Goal: Task Accomplishment & Management: Complete application form

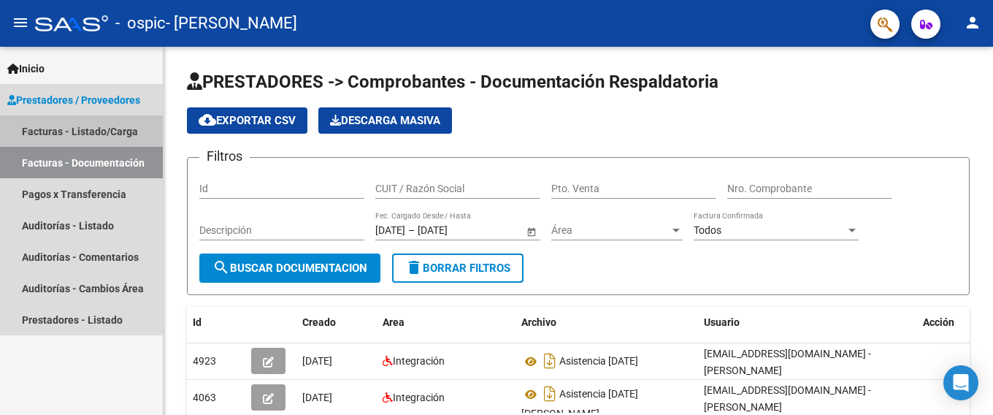
click at [85, 128] on link "Facturas - Listado/Carga" at bounding box center [81, 130] width 163 height 31
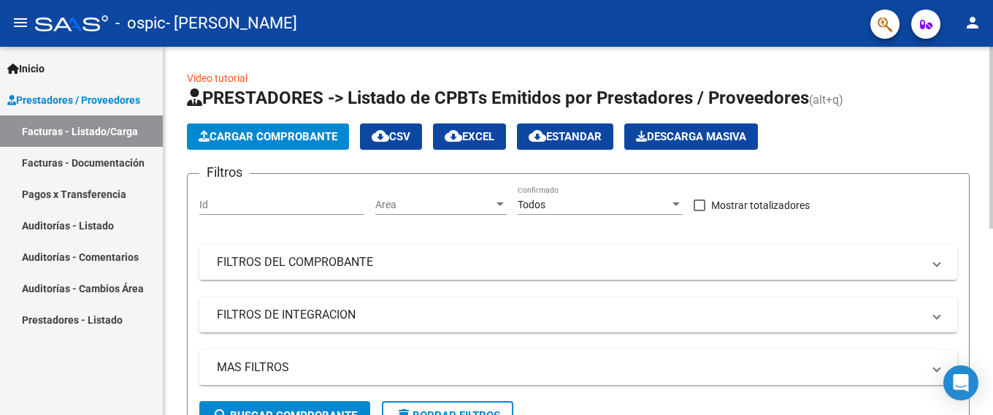
click at [265, 126] on button "Cargar Comprobante" at bounding box center [268, 136] width 162 height 26
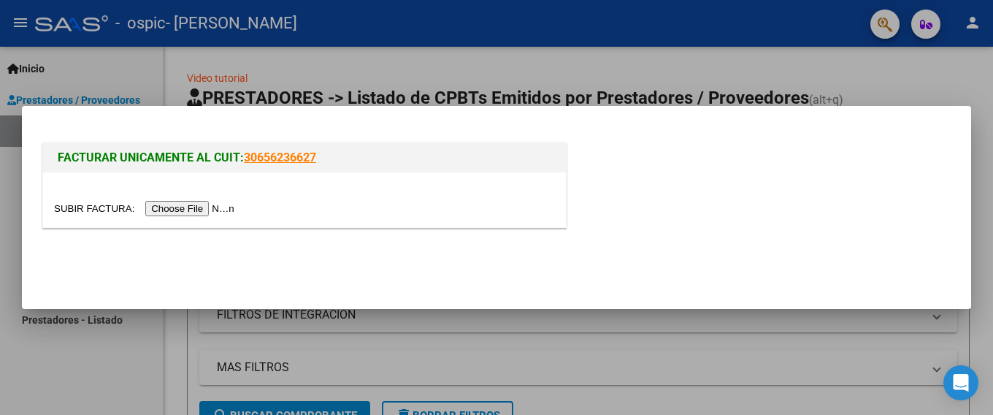
click at [175, 206] on input "file" at bounding box center [146, 208] width 185 height 15
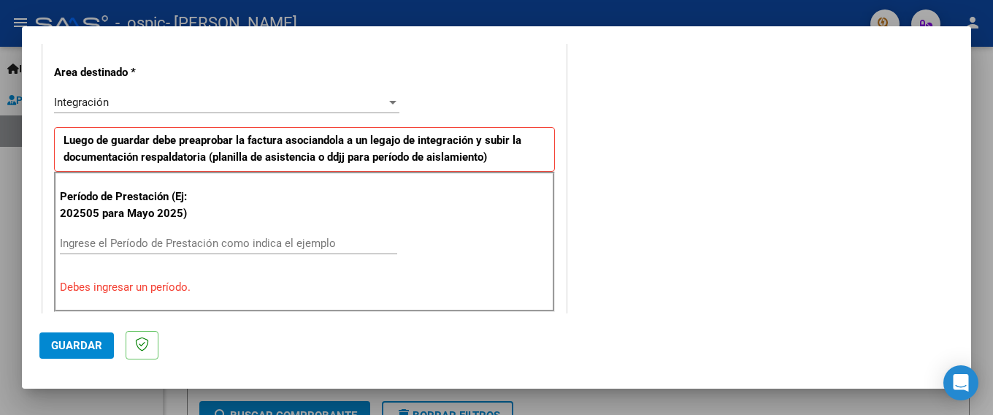
scroll to position [373, 0]
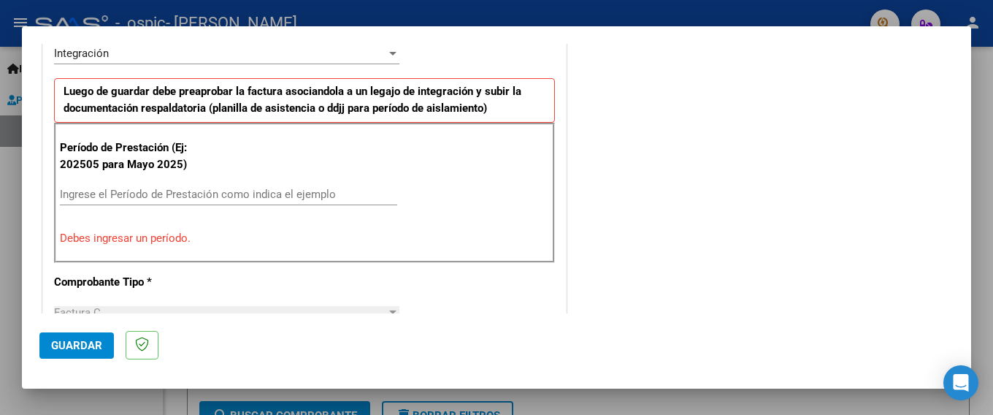
click at [119, 202] on div "Ingrese el Período de Prestación como indica el ejemplo" at bounding box center [228, 194] width 337 height 22
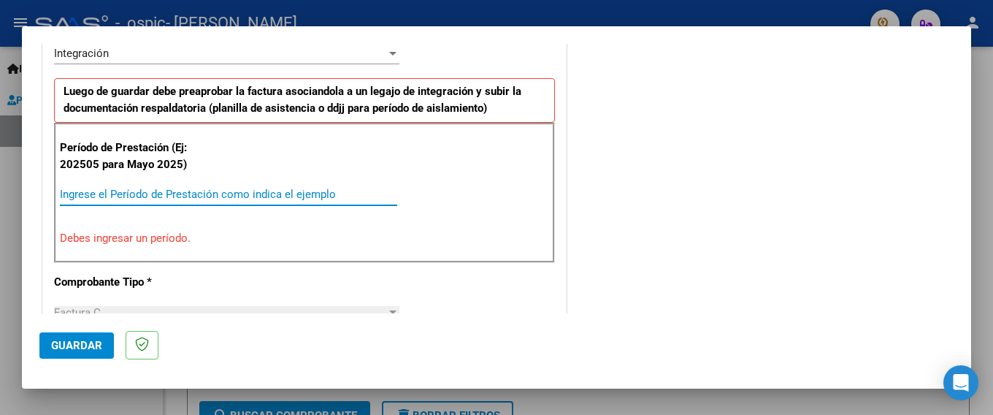
click at [119, 197] on input "Ingrese el Período de Prestación como indica el ejemplo" at bounding box center [228, 194] width 337 height 13
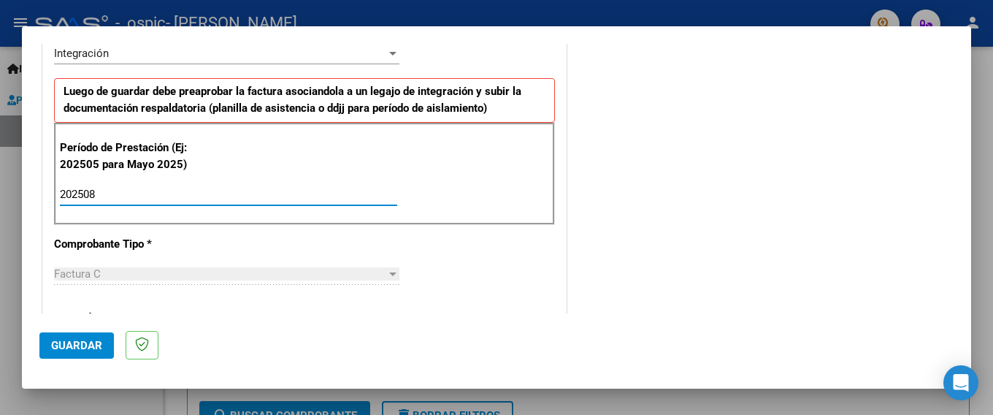
type input "202508"
click at [144, 185] on div "202508 Ingrese el Período de Prestación como indica el ejemplo" at bounding box center [228, 194] width 337 height 22
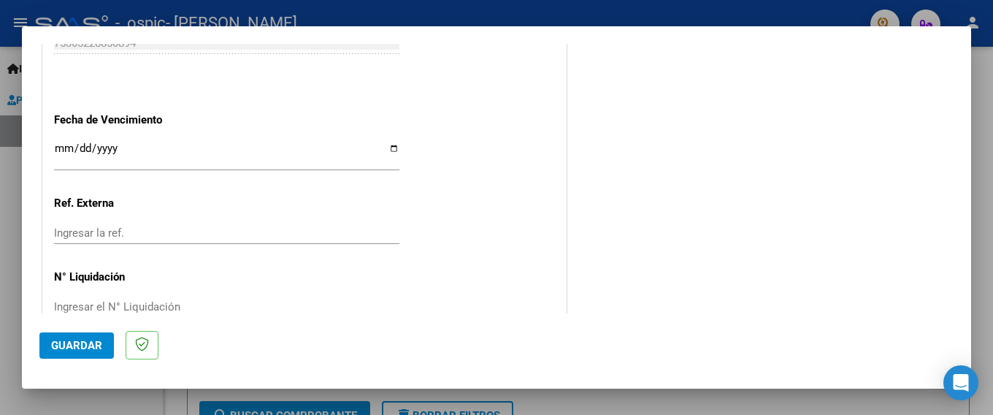
scroll to position [998, 0]
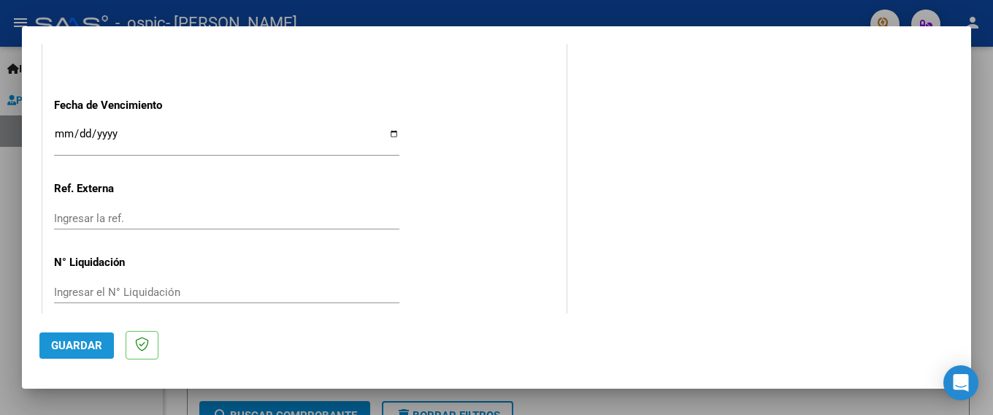
click at [69, 349] on span "Guardar" at bounding box center [76, 345] width 51 height 13
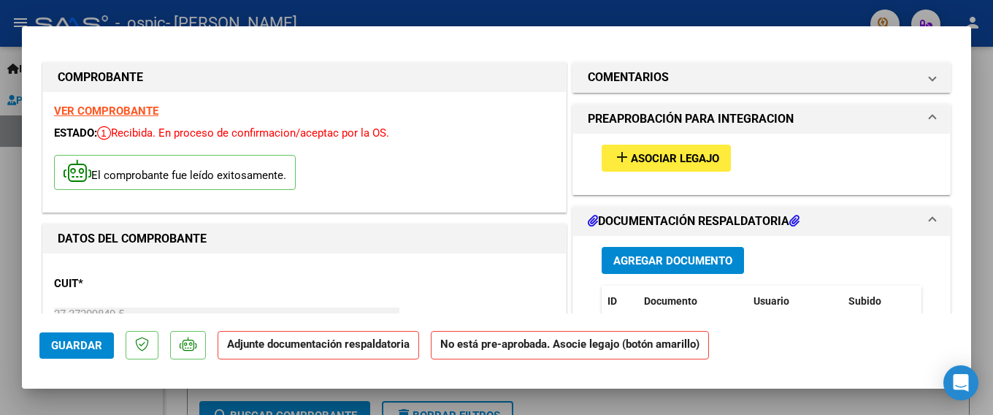
scroll to position [0, 0]
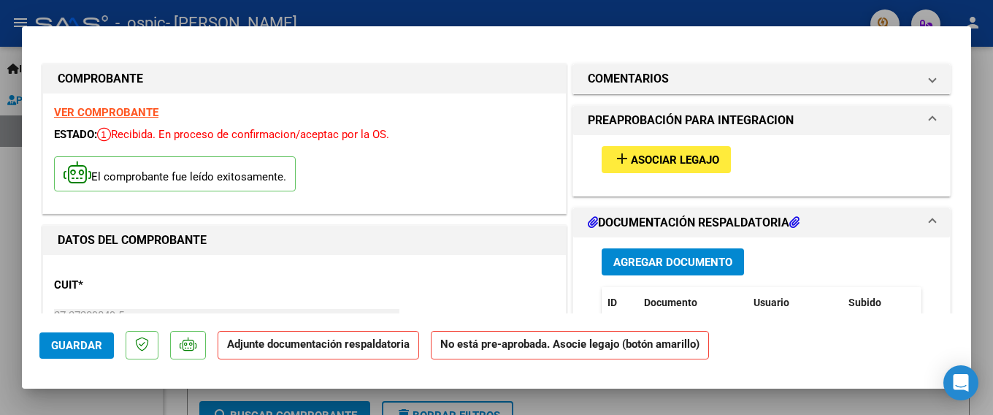
click at [665, 125] on h1 "PREAPROBACIÓN PARA INTEGRACION" at bounding box center [691, 121] width 206 height 18
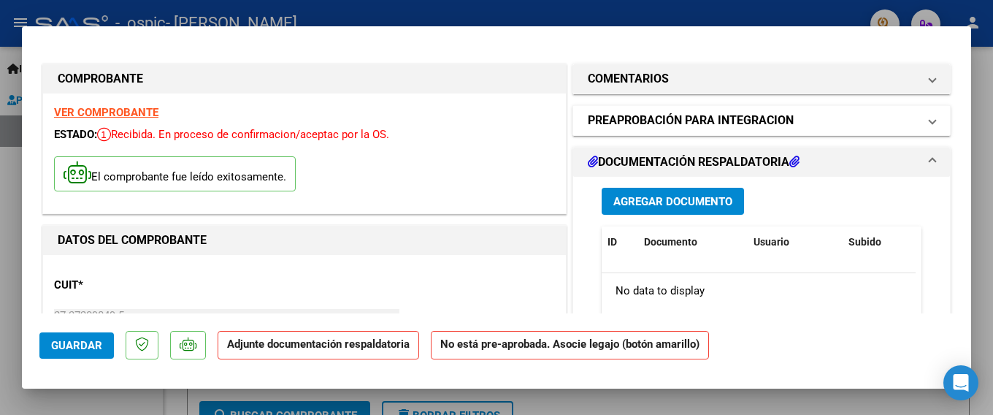
click at [665, 129] on h1 "PREAPROBACIÓN PARA INTEGRACION" at bounding box center [691, 121] width 206 height 18
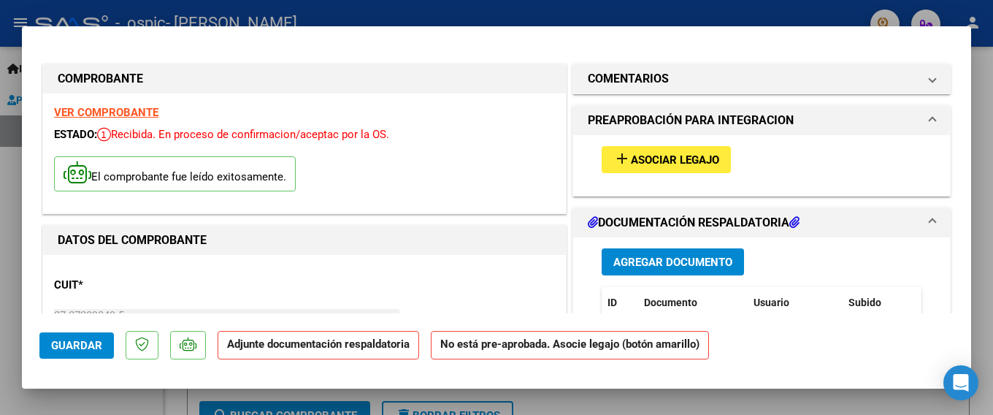
click at [649, 153] on span "Asociar Legajo" at bounding box center [675, 159] width 88 height 13
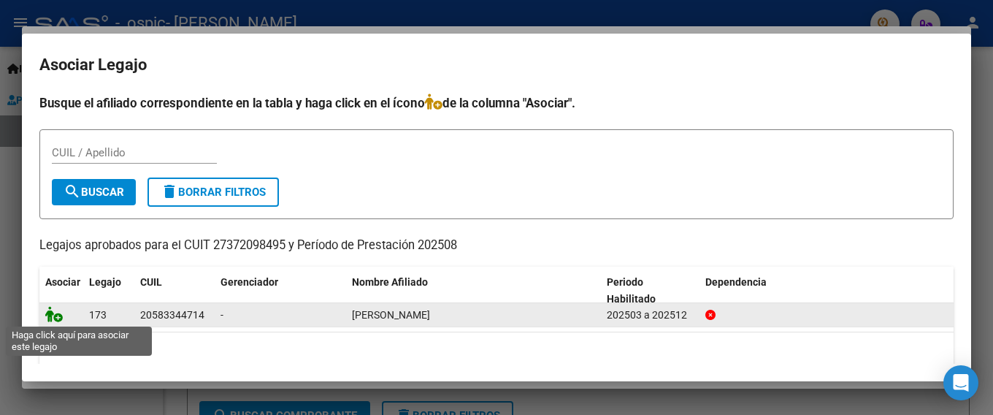
click at [47, 319] on icon at bounding box center [54, 314] width 18 height 16
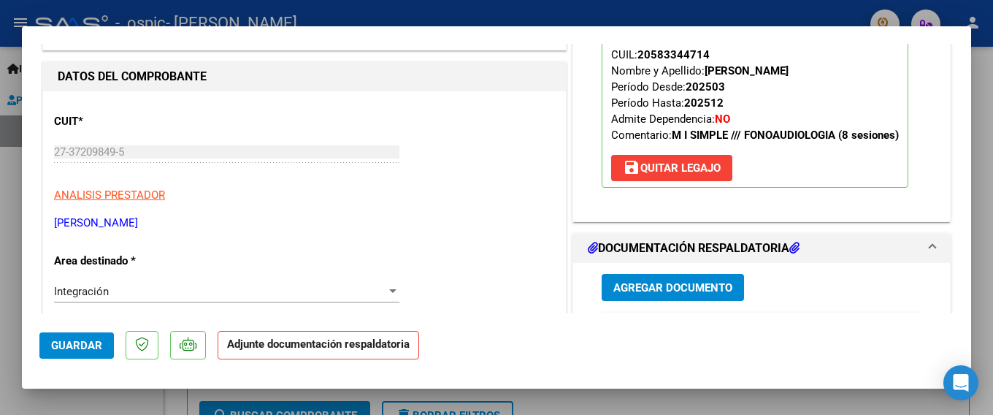
scroll to position [146, 0]
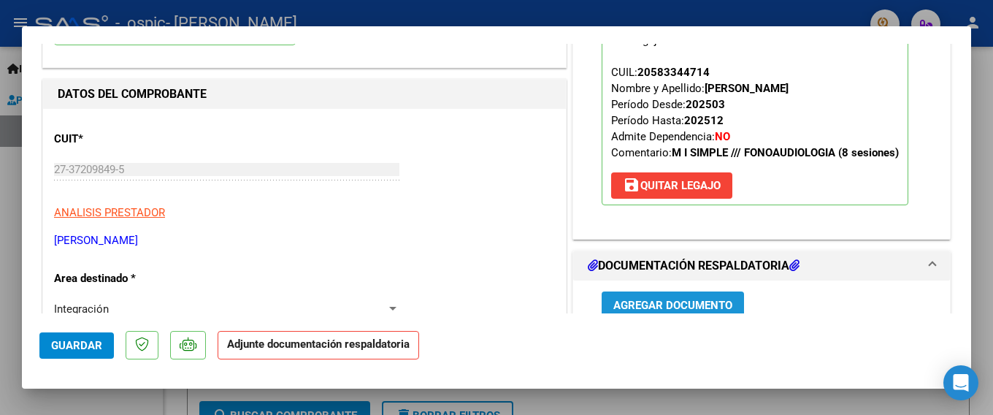
click at [696, 301] on span "Agregar Documento" at bounding box center [672, 305] width 119 height 13
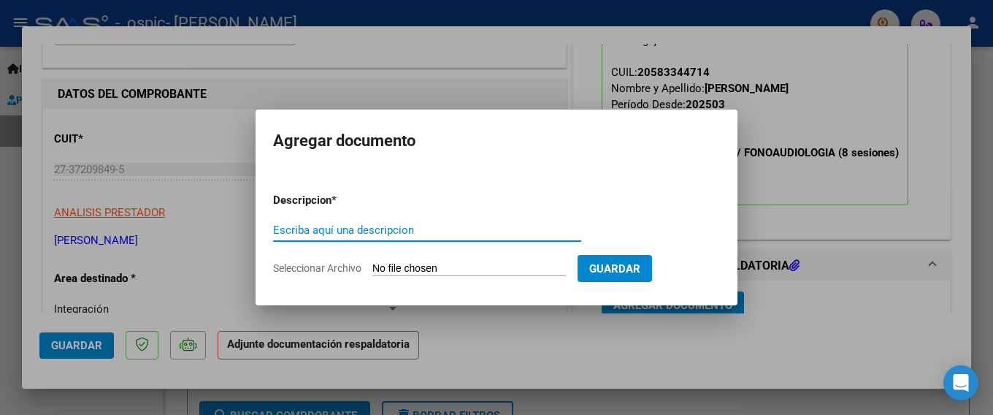
click at [381, 229] on input "Escriba aquí una descripcion" at bounding box center [427, 229] width 308 height 13
type input "asistencia [DATE]"
click at [402, 272] on input "Seleccionar Archivo" at bounding box center [469, 269] width 194 height 14
click at [407, 267] on input "Seleccionar Archivo" at bounding box center [469, 269] width 194 height 14
click at [427, 274] on input "Seleccionar Archivo" at bounding box center [469, 269] width 194 height 14
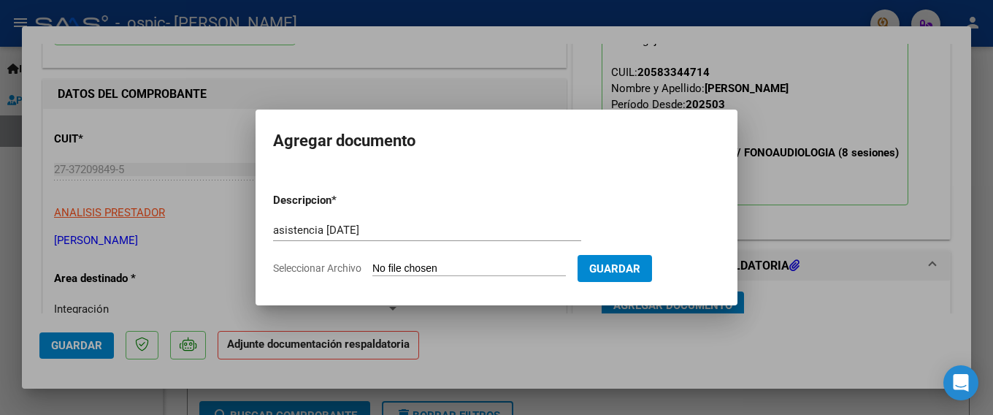
type input "C:\fakepath\Asistencia [DATE] [PERSON_NAME]pdf"
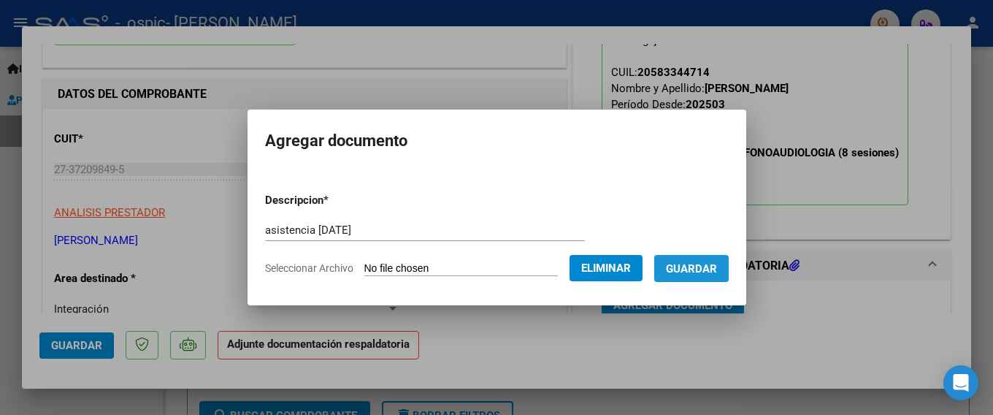
click at [697, 264] on span "Guardar" at bounding box center [691, 268] width 51 height 13
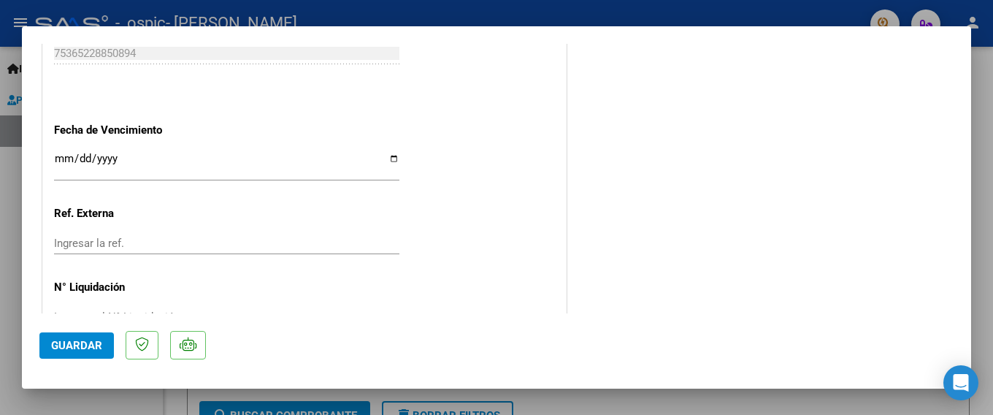
scroll to position [1019, 0]
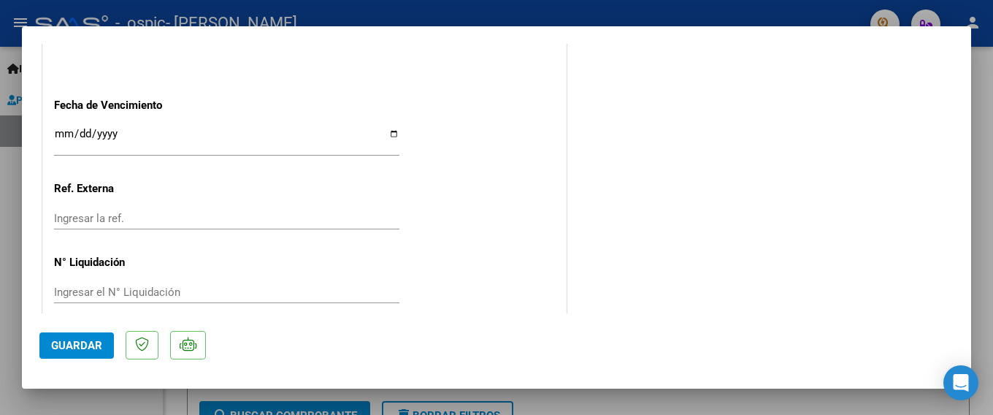
click at [75, 342] on span "Guardar" at bounding box center [76, 345] width 51 height 13
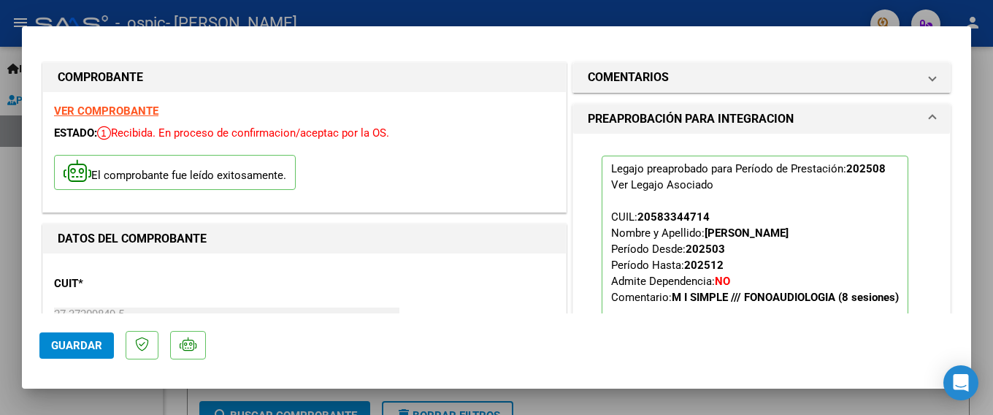
scroll to position [0, 0]
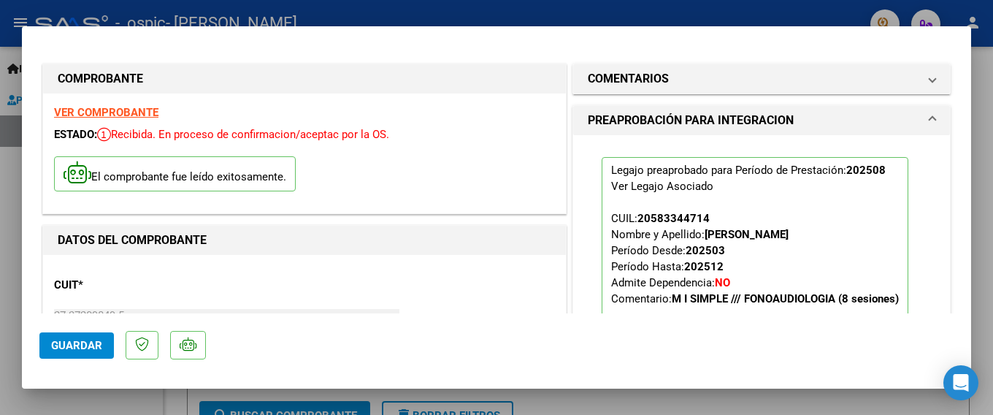
click at [0, 226] on div at bounding box center [496, 207] width 993 height 415
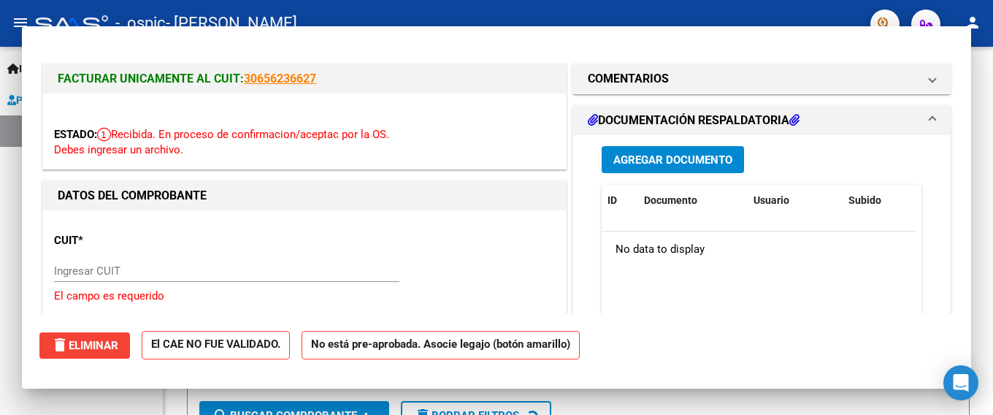
click at [0, 226] on link "Auditorías - Listado" at bounding box center [81, 225] width 163 height 31
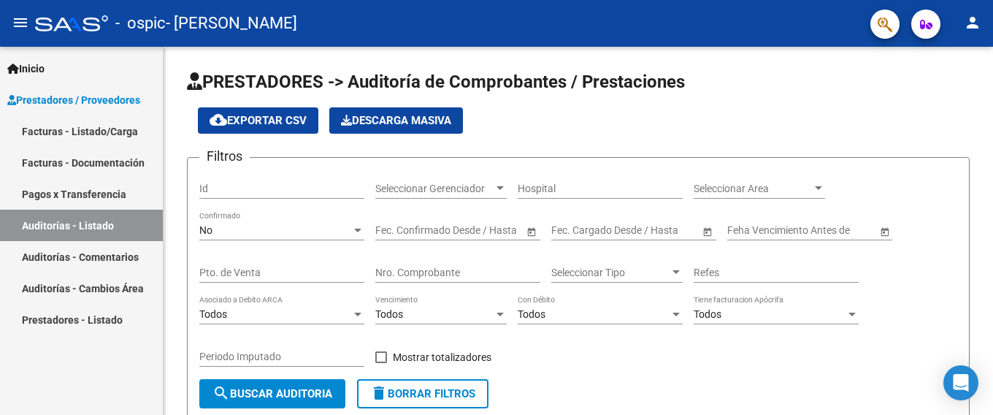
click at [58, 165] on link "Facturas - Documentación" at bounding box center [81, 162] width 163 height 31
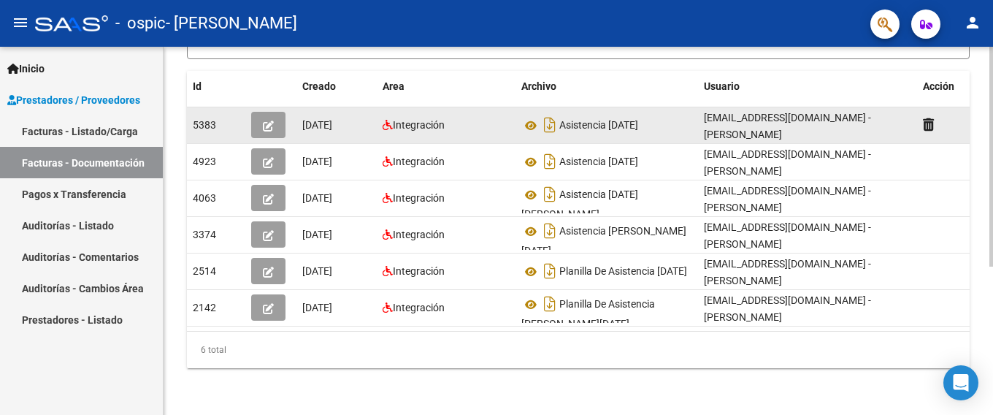
scroll to position [175, 0]
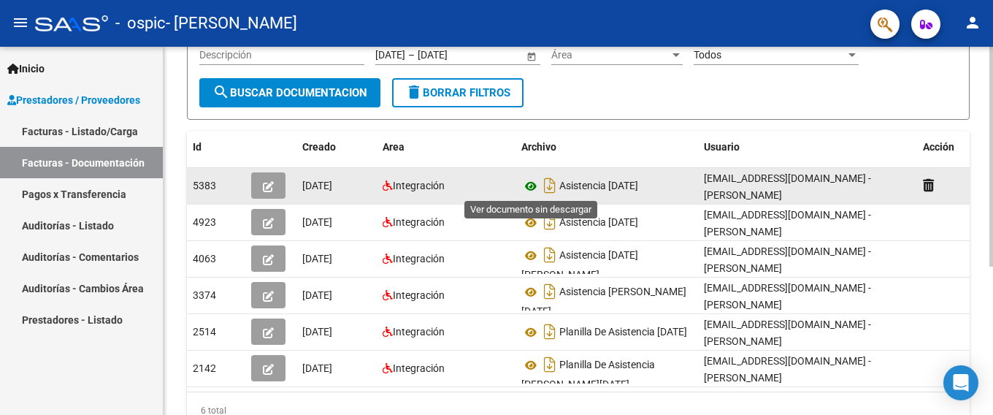
click at [524, 192] on icon at bounding box center [530, 186] width 19 height 18
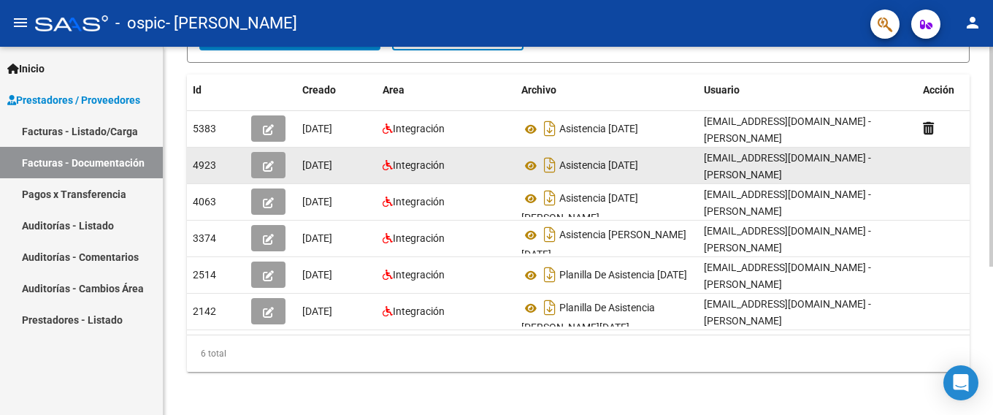
scroll to position [248, 0]
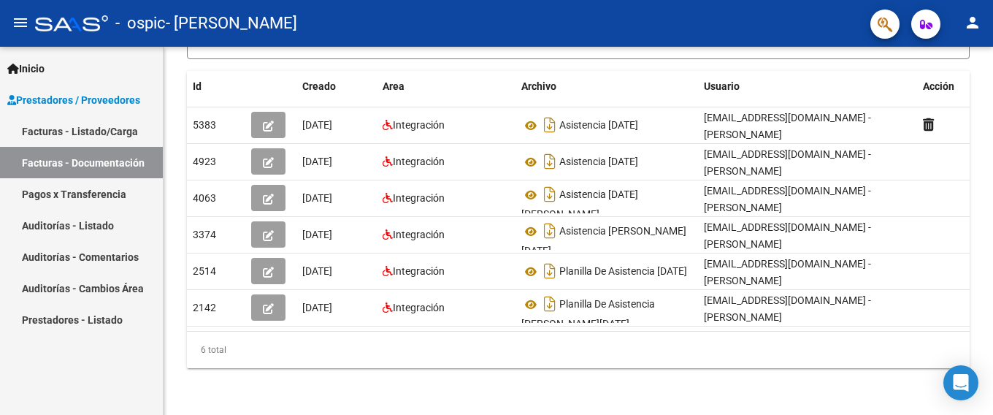
click at [79, 169] on link "Facturas - Documentación" at bounding box center [81, 162] width 163 height 31
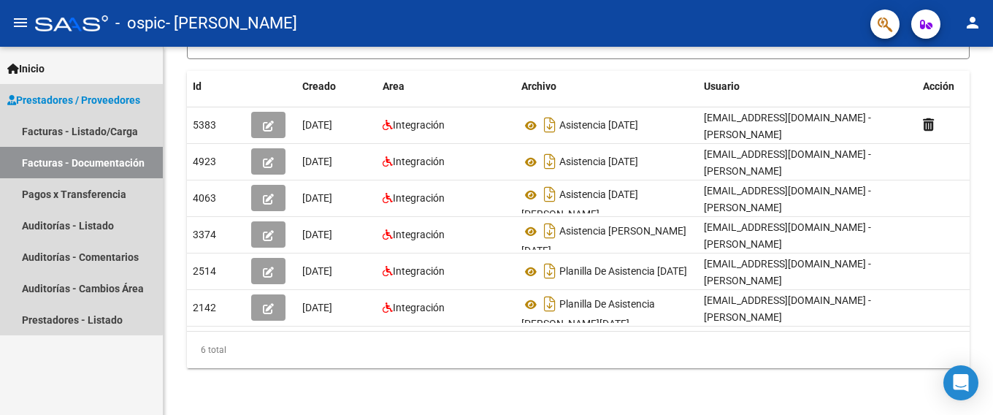
click at [79, 169] on link "Facturas - Documentación" at bounding box center [81, 162] width 163 height 31
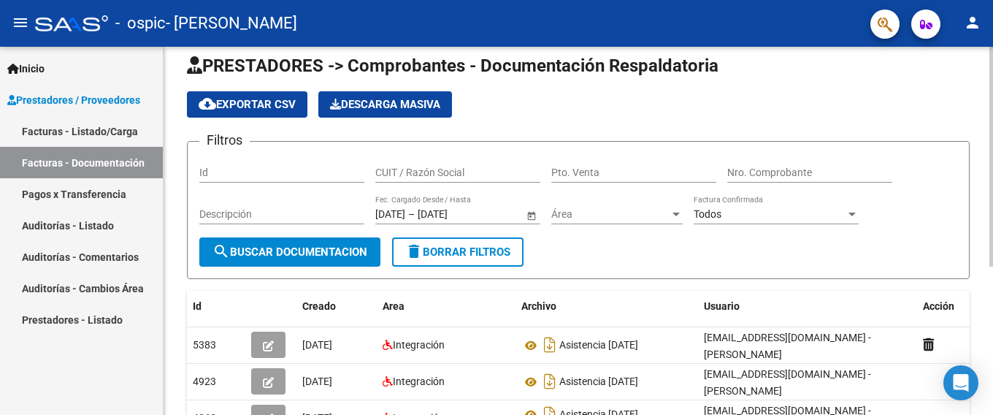
scroll to position [0, 0]
